Goal: Find specific page/section: Find specific page/section

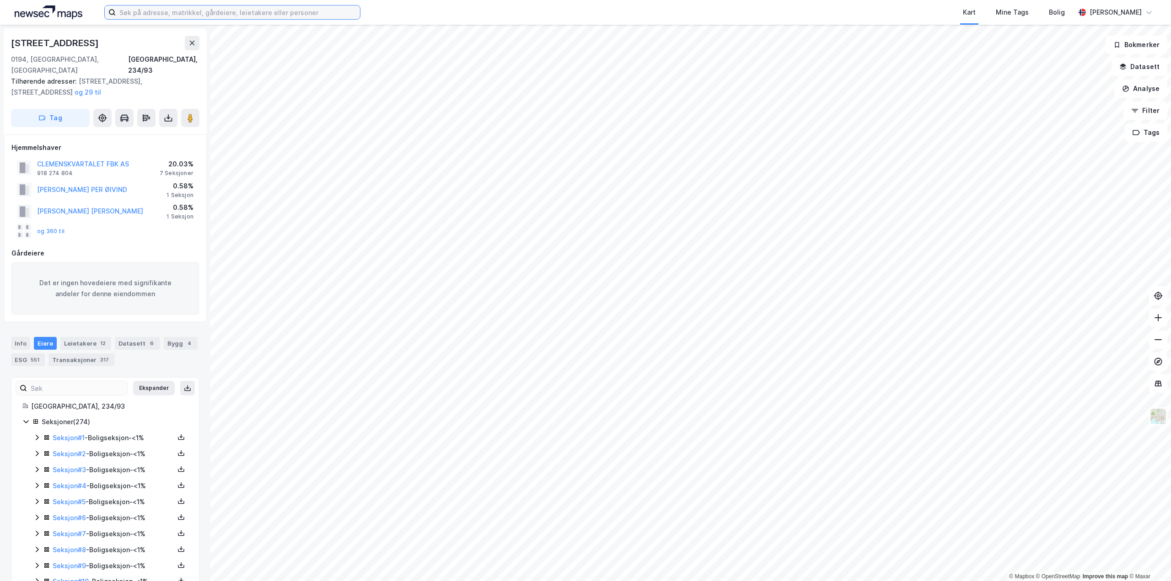
click at [181, 11] on input at bounding box center [238, 12] width 244 height 14
paste input "[STREET_ADDRESS]"
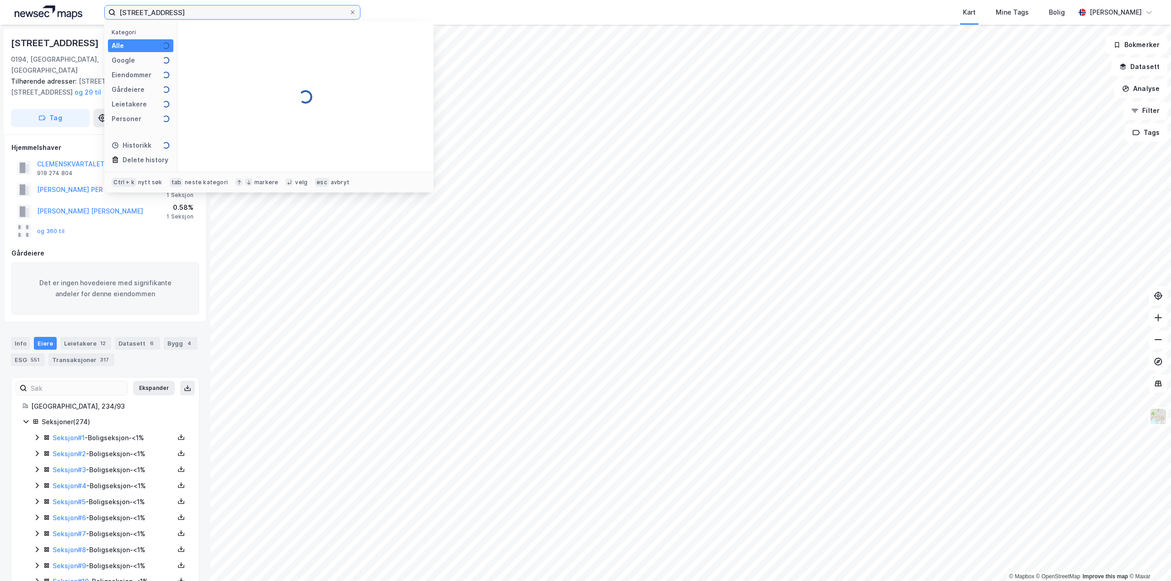
type input "[STREET_ADDRESS]"
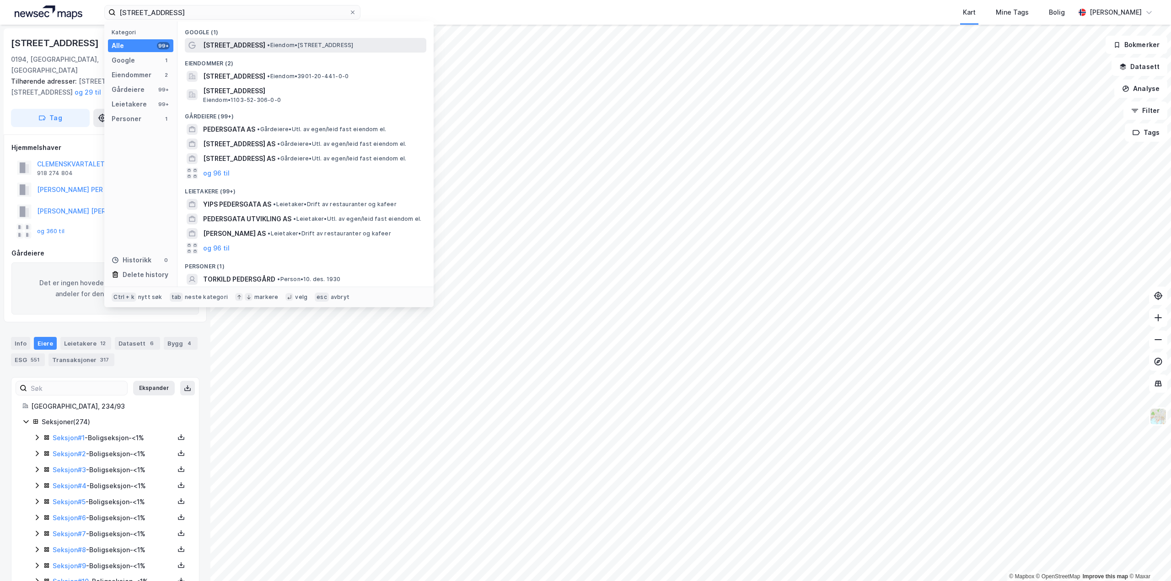
click at [212, 47] on span "[STREET_ADDRESS]" at bounding box center [234, 45] width 62 height 11
